Goal: Information Seeking & Learning: Learn about a topic

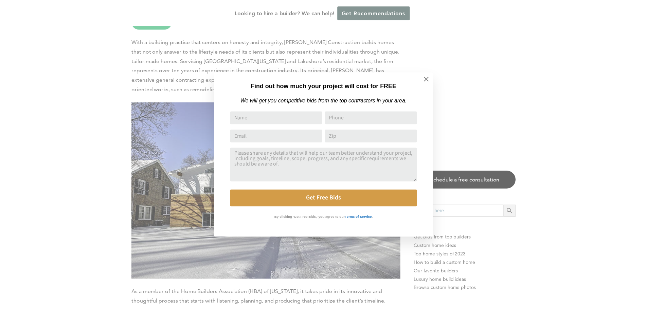
scroll to position [1086, 0]
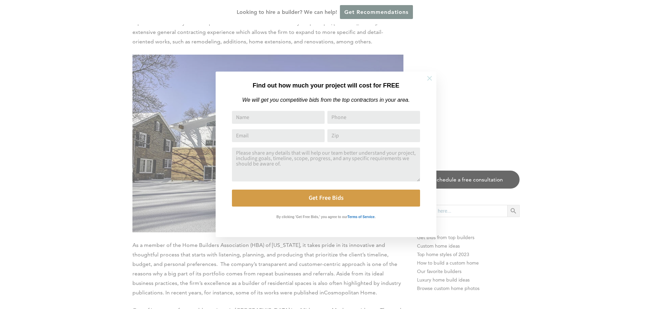
click at [429, 79] on icon at bounding box center [429, 78] width 7 height 7
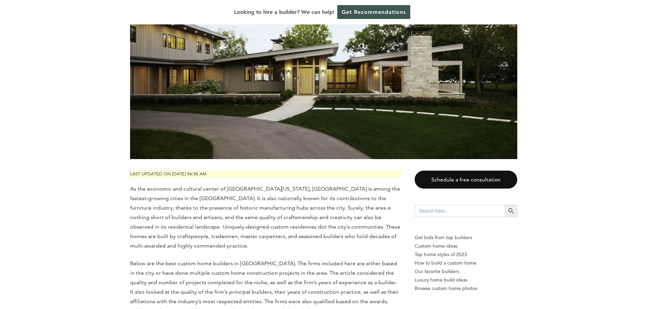
scroll to position [0, 0]
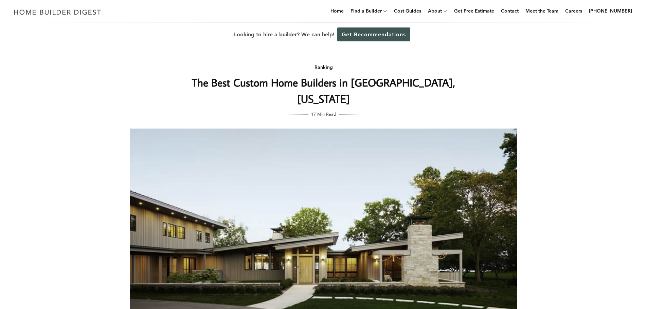
click at [316, 110] on span "17 Min Read" at bounding box center [323, 113] width 25 height 7
click at [315, 110] on span "17 Min Read" at bounding box center [323, 113] width 25 height 7
click at [314, 110] on span "17 Min Read" at bounding box center [323, 113] width 25 height 7
click at [319, 110] on span "17 Min Read" at bounding box center [323, 113] width 25 height 7
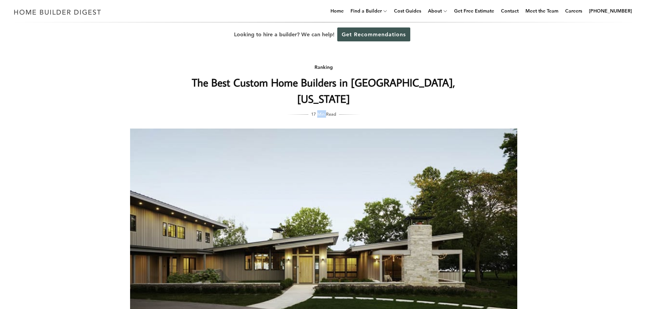
click at [319, 110] on span "17 Min Read" at bounding box center [323, 113] width 25 height 7
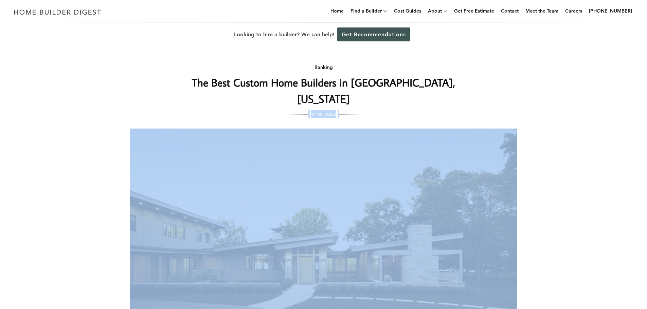
click at [319, 110] on span "17 Min Read" at bounding box center [323, 113] width 25 height 7
click at [379, 101] on div "Ranking The Best Custom Home Builders in [GEOGRAPHIC_DATA], [US_STATE] 17 Min R…" at bounding box center [323, 197] width 409 height 301
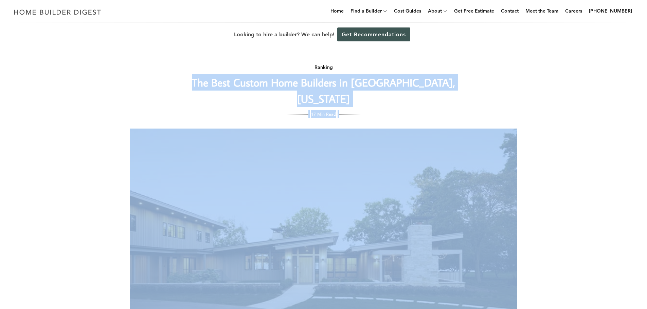
drag, startPoint x: 191, startPoint y: 86, endPoint x: 382, endPoint y: 115, distance: 193.1
click at [382, 115] on div "Ranking The Best Custom Home Builders in [GEOGRAPHIC_DATA], [US_STATE] 17 Min R…" at bounding box center [323, 197] width 409 height 301
click at [373, 92] on div "Ranking The Best Custom Home Builders in [GEOGRAPHIC_DATA], [US_STATE] 17 Min R…" at bounding box center [323, 88] width 271 height 60
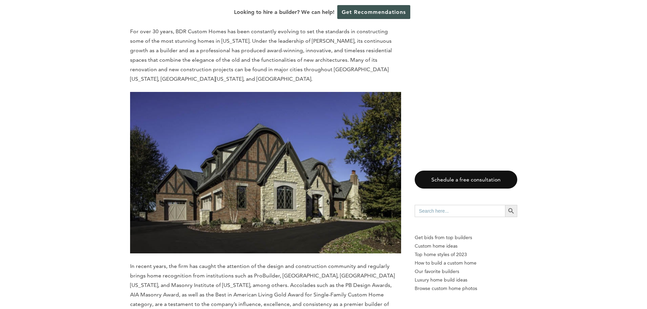
scroll to position [611, 0]
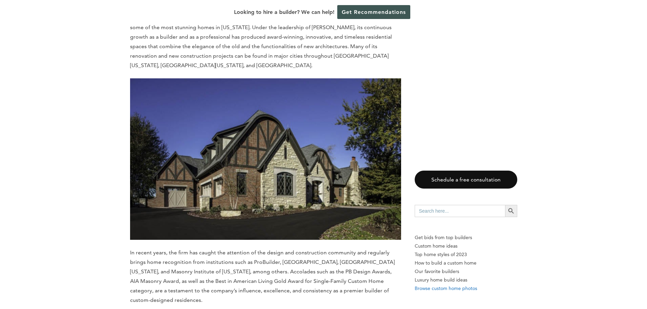
click at [444, 290] on p "Browse custom home photos" at bounding box center [465, 288] width 102 height 8
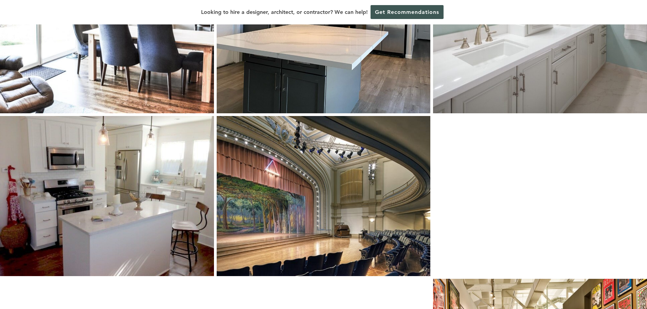
scroll to position [170, 0]
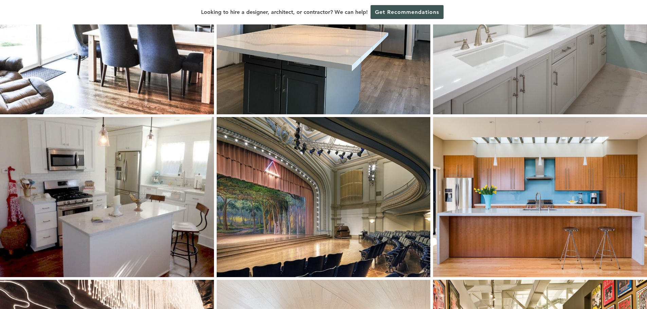
click at [361, 233] on img at bounding box center [324, 197] width 214 height 160
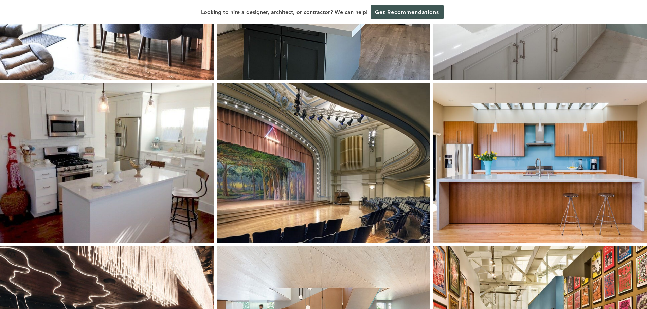
scroll to position [373, 0]
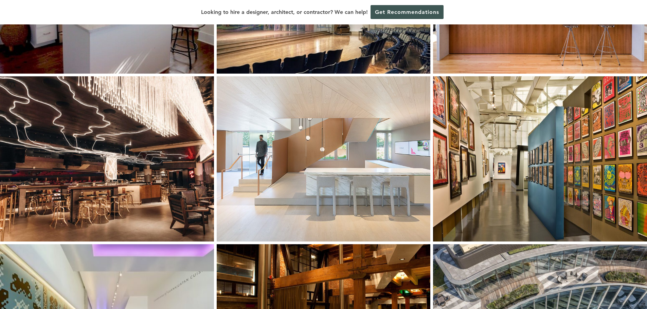
click at [78, 169] on img at bounding box center [107, 158] width 214 height 165
click at [165, 175] on img at bounding box center [107, 158] width 214 height 165
click at [334, 164] on img at bounding box center [324, 158] width 214 height 165
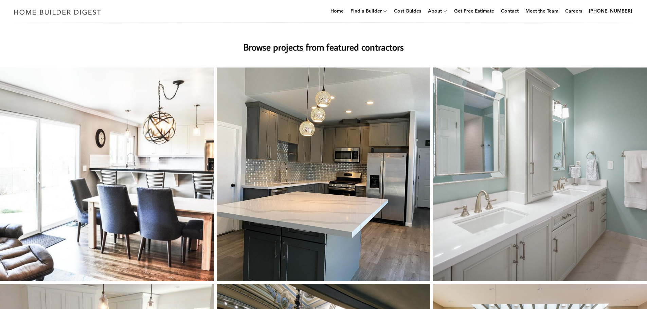
scroll to position [0, 0]
